Goal: Task Accomplishment & Management: Manage account settings

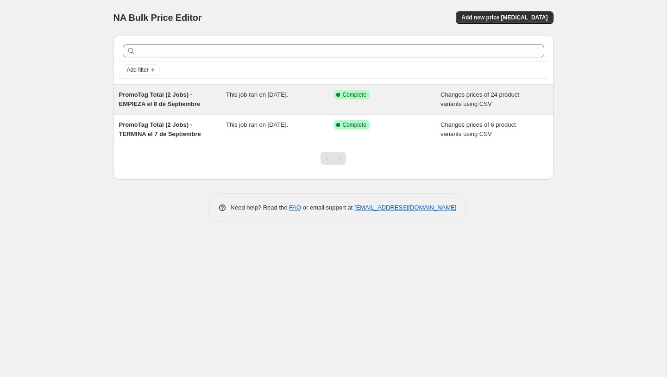
click at [177, 101] on span "PromoTag Total (2 Jobs) - EMPIEZA el 8 de Septiembre" at bounding box center [160, 99] width 82 height 16
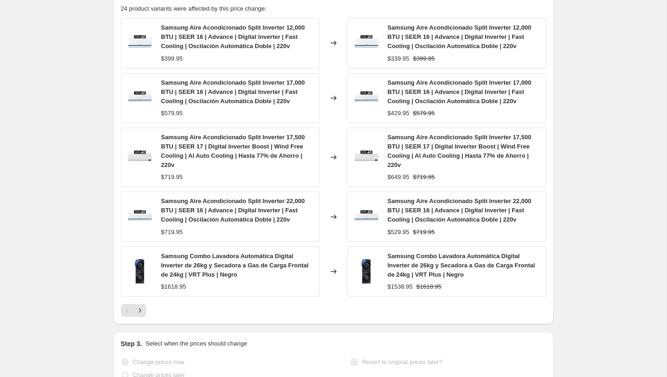
scroll to position [395, 0]
click at [136, 314] on icon "Next" at bounding box center [139, 310] width 9 height 9
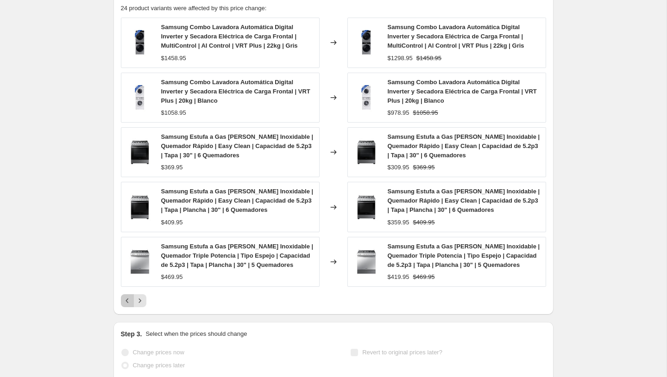
click at [125, 306] on button "Previous" at bounding box center [127, 301] width 13 height 13
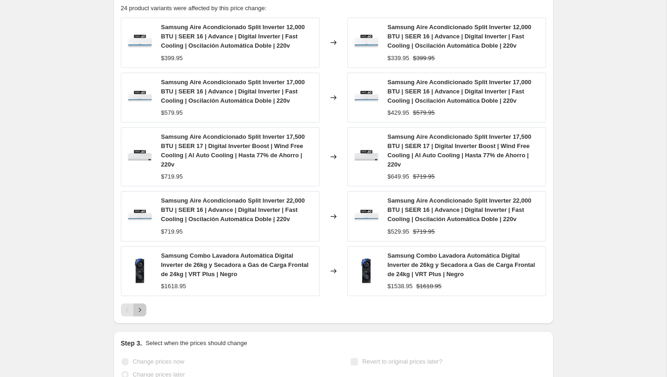
click at [141, 311] on icon "Next" at bounding box center [139, 310] width 9 height 9
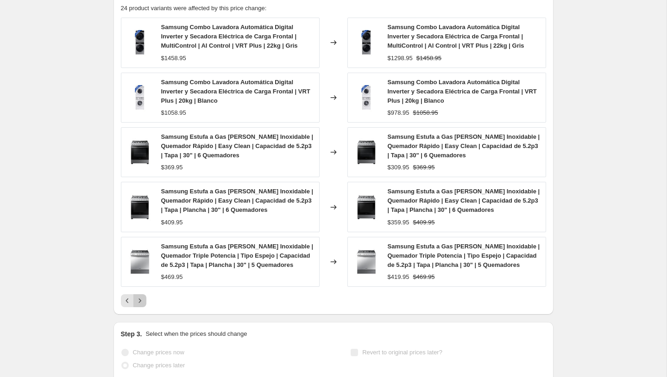
click at [140, 301] on icon "Next" at bounding box center [139, 301] width 2 height 4
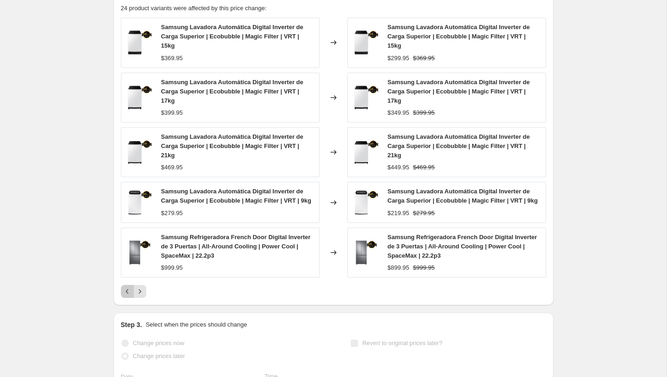
click at [125, 296] on icon "Previous" at bounding box center [127, 291] width 9 height 9
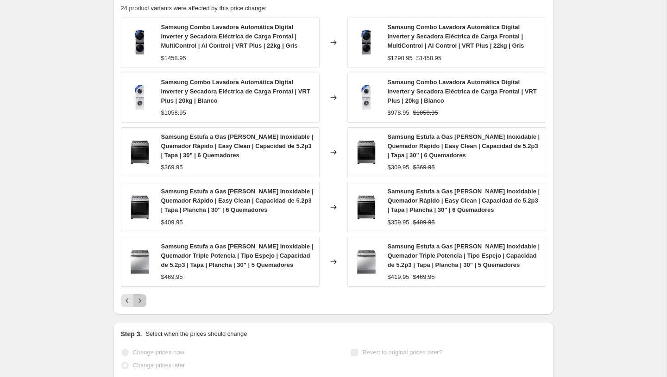
click at [141, 297] on icon "Next" at bounding box center [139, 300] width 9 height 9
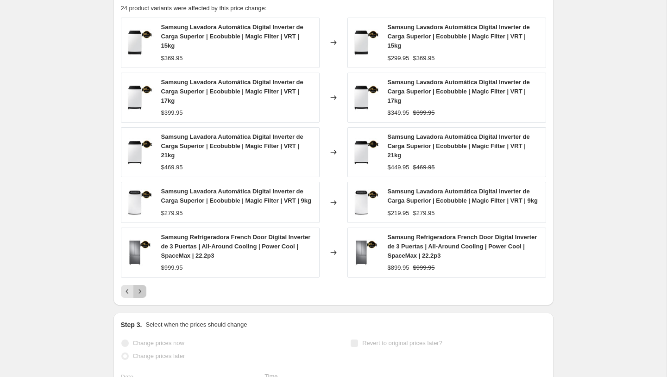
click at [141, 296] on icon "Next" at bounding box center [139, 291] width 9 height 9
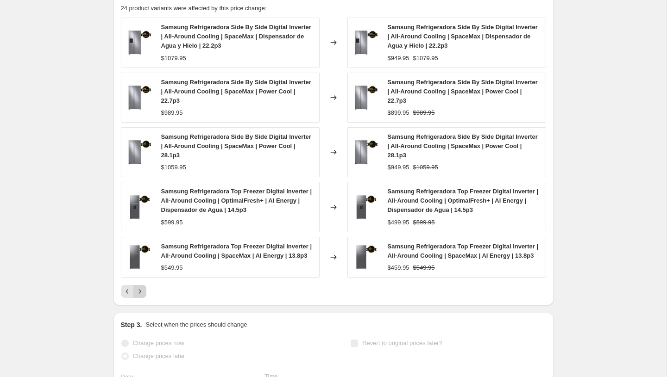
click at [141, 291] on icon "Next" at bounding box center [139, 291] width 9 height 9
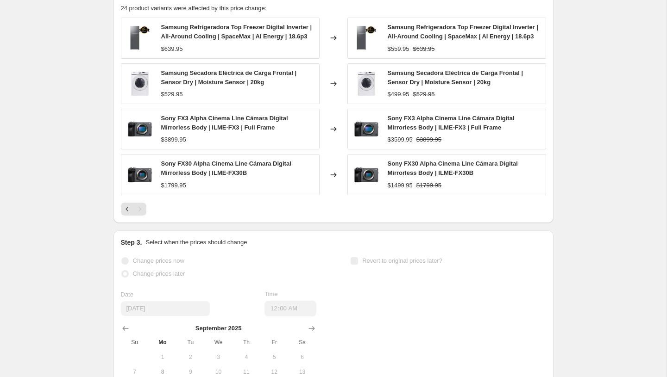
scroll to position [0, 0]
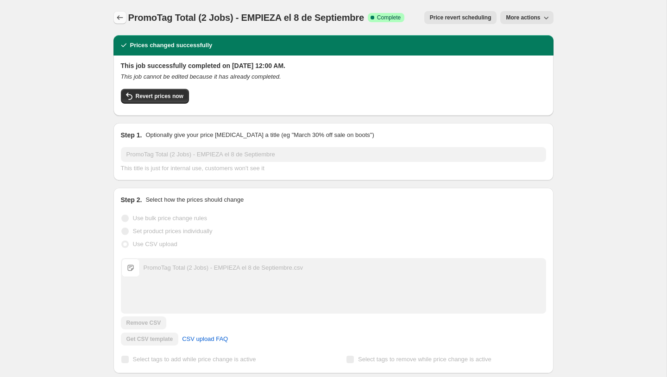
click at [120, 15] on icon "Price change jobs" at bounding box center [119, 17] width 9 height 9
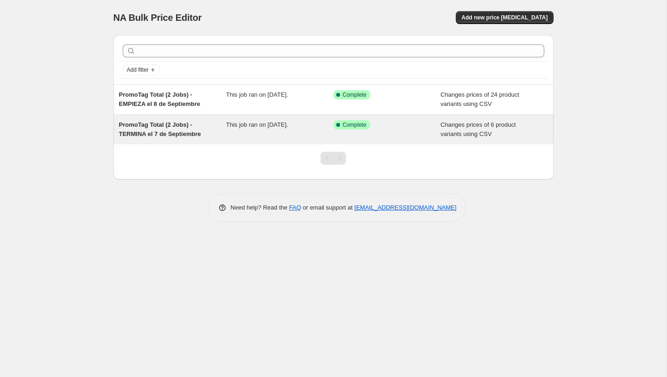
click at [192, 133] on span "PromoTag Total (2 Jobs) - TERMINA el 7 de Septiembre" at bounding box center [160, 129] width 82 height 16
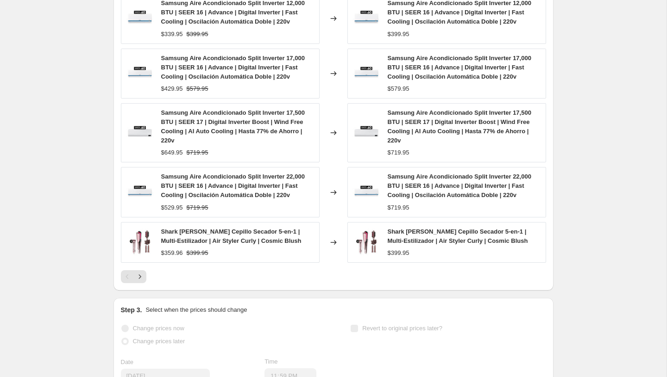
scroll to position [411, 0]
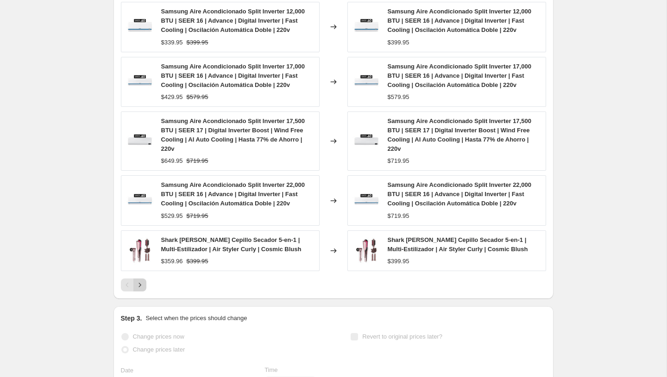
click at [138, 280] on button "Next" at bounding box center [139, 285] width 13 height 13
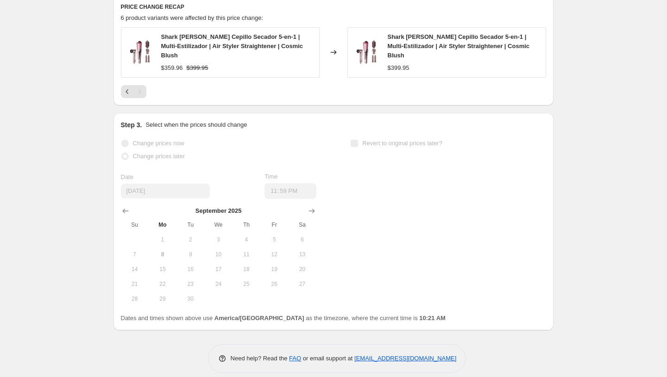
scroll to position [0, 0]
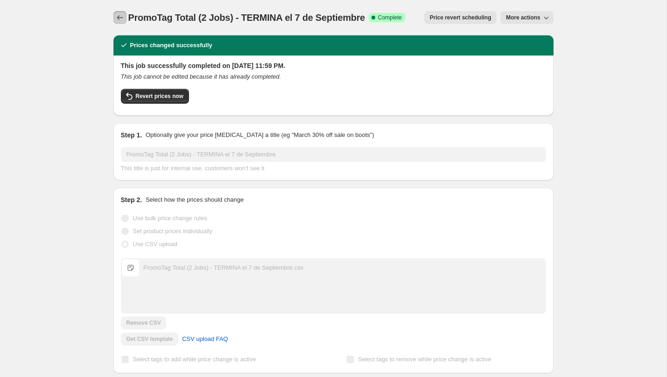
click at [121, 18] on icon "Price change jobs" at bounding box center [119, 17] width 9 height 9
